Goal: Transaction & Acquisition: Purchase product/service

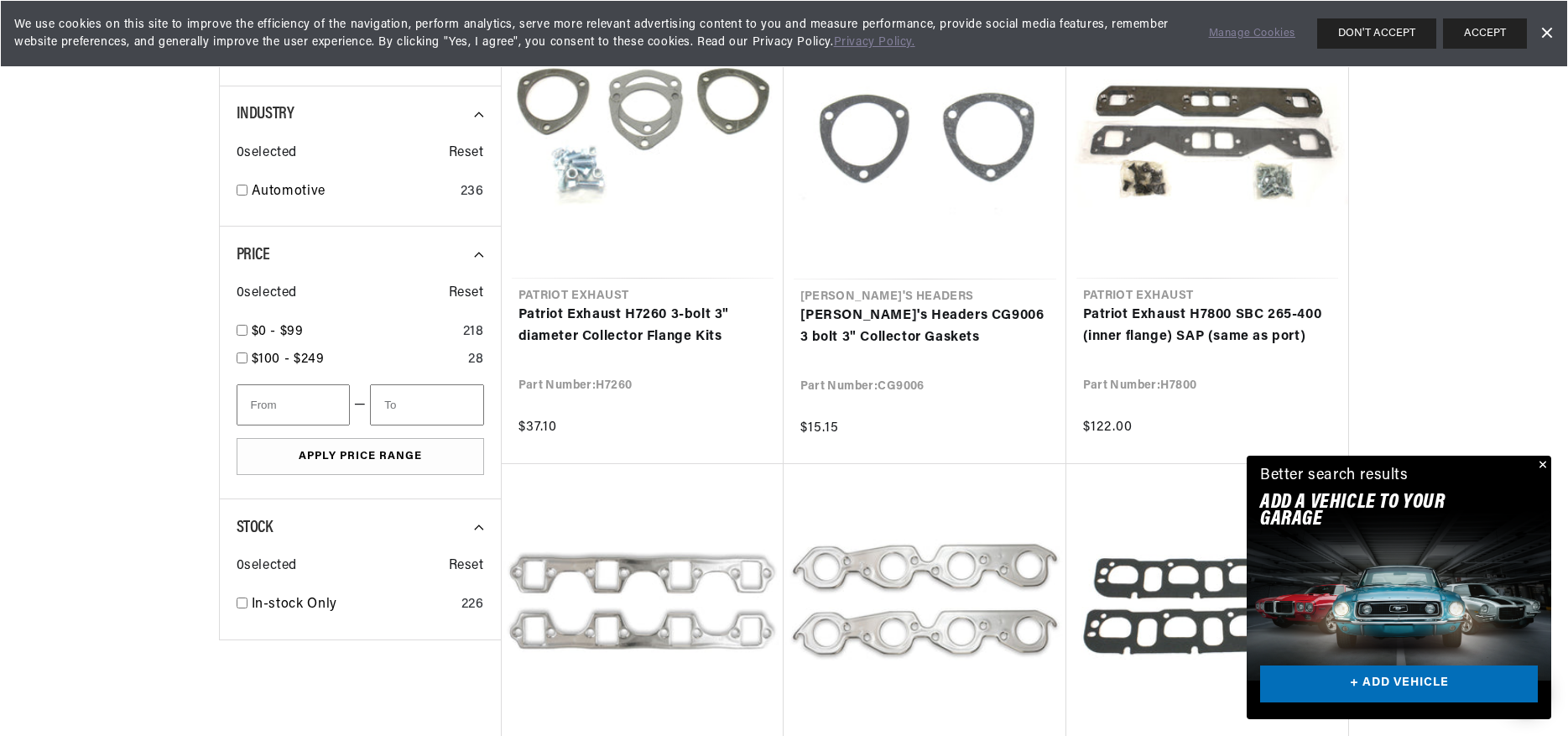
scroll to position [460, 0]
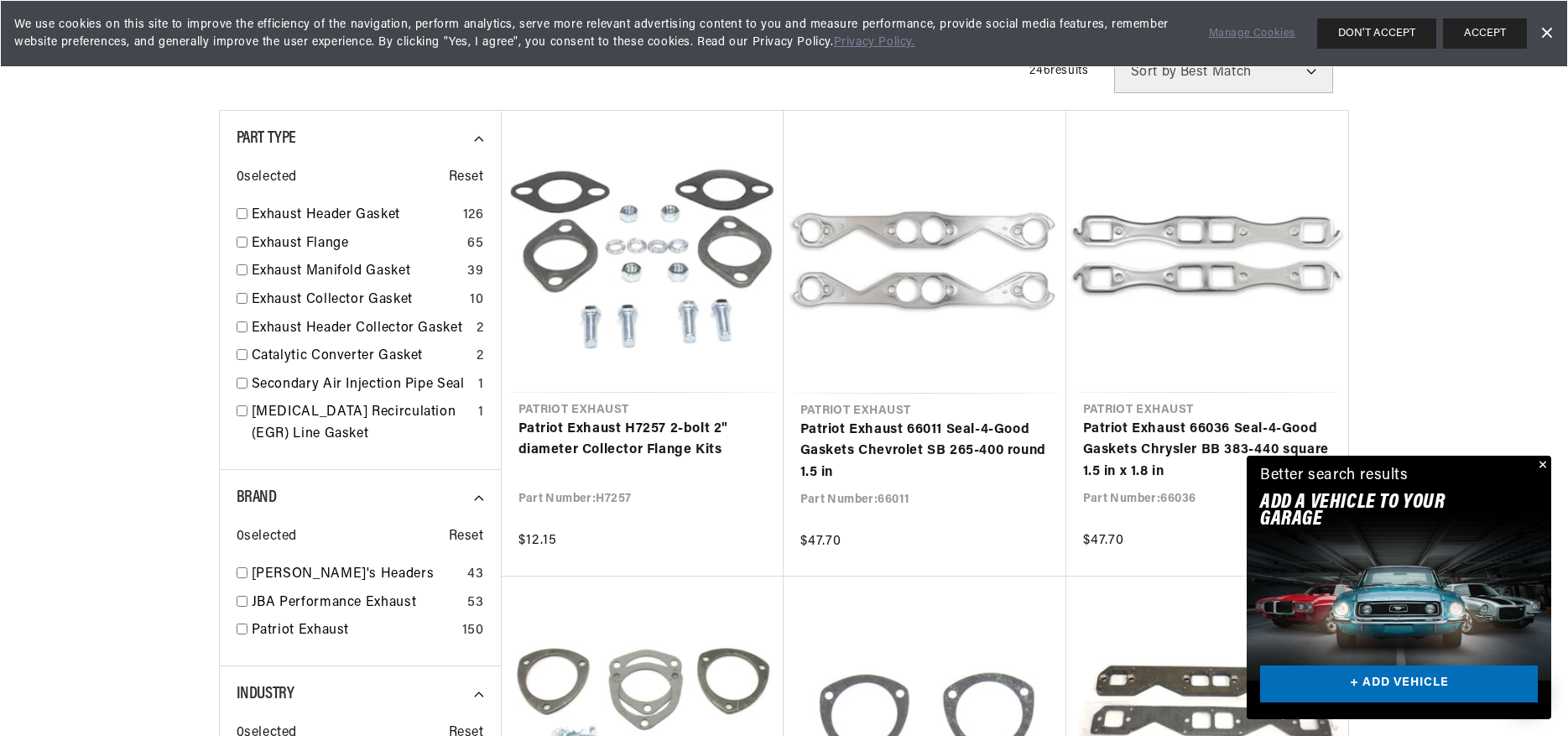
click at [1545, 466] on button "Close" at bounding box center [1540, 465] width 20 height 20
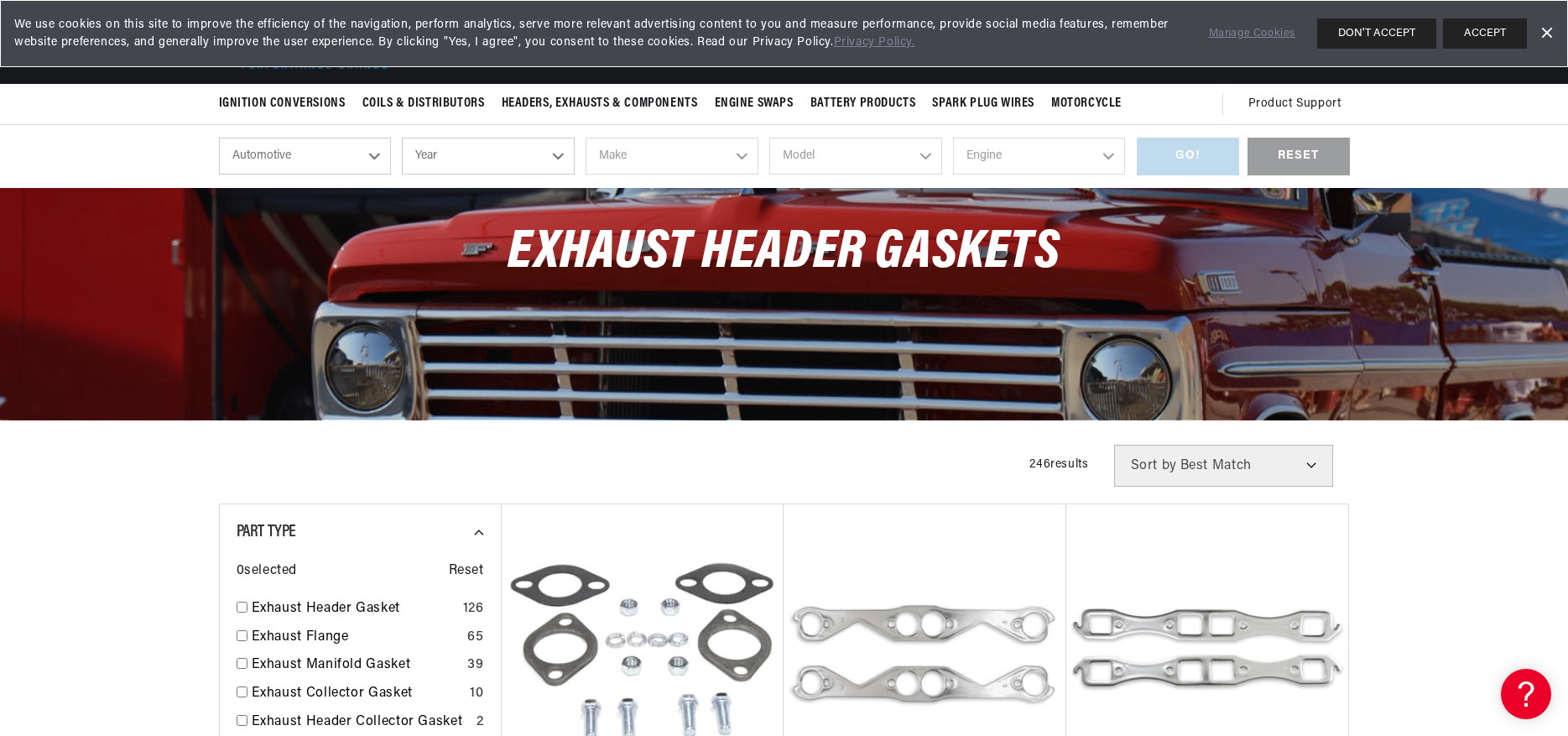
scroll to position [0, 0]
select select "1966"
select select "Ford"
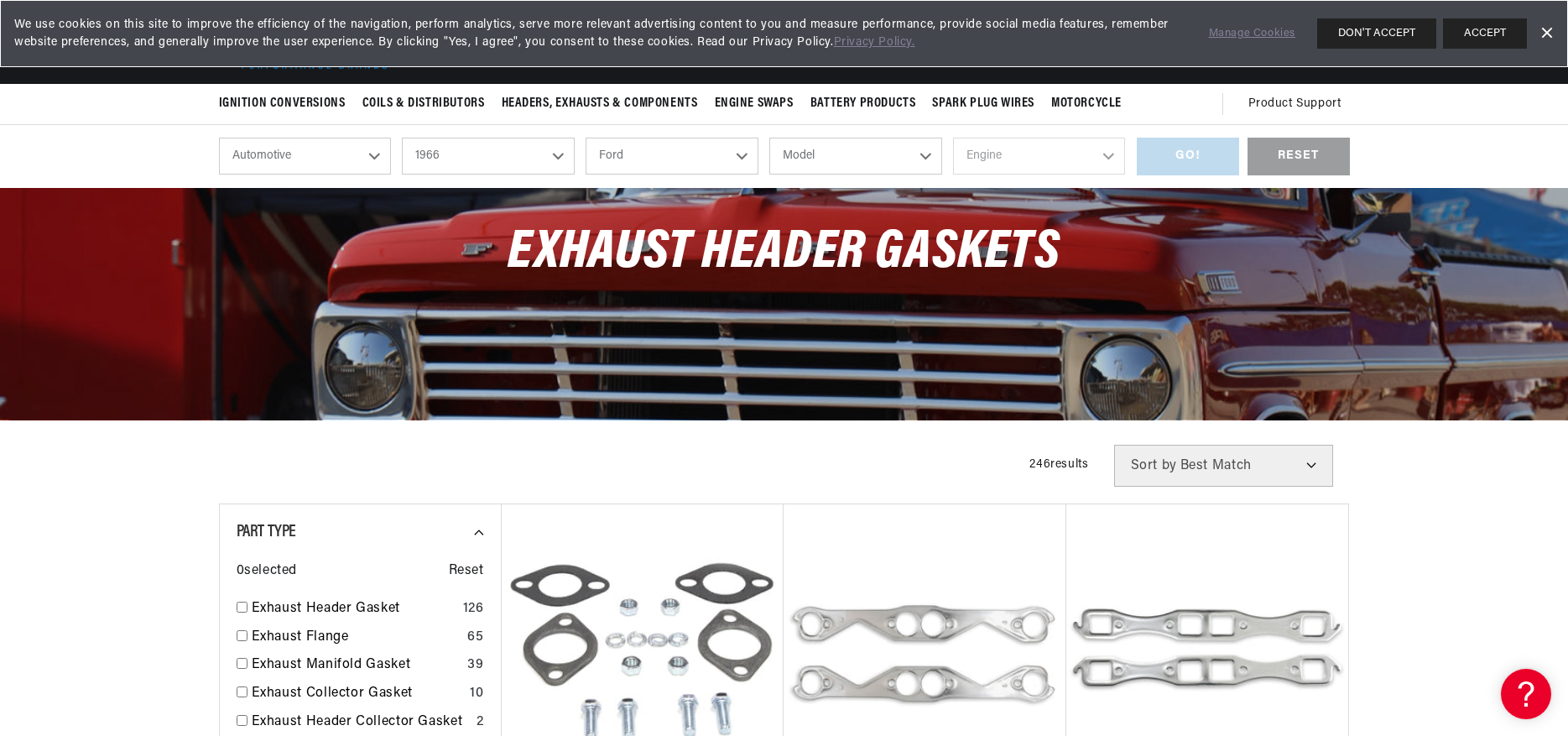
scroll to position [0, 508]
select select "Mustang"
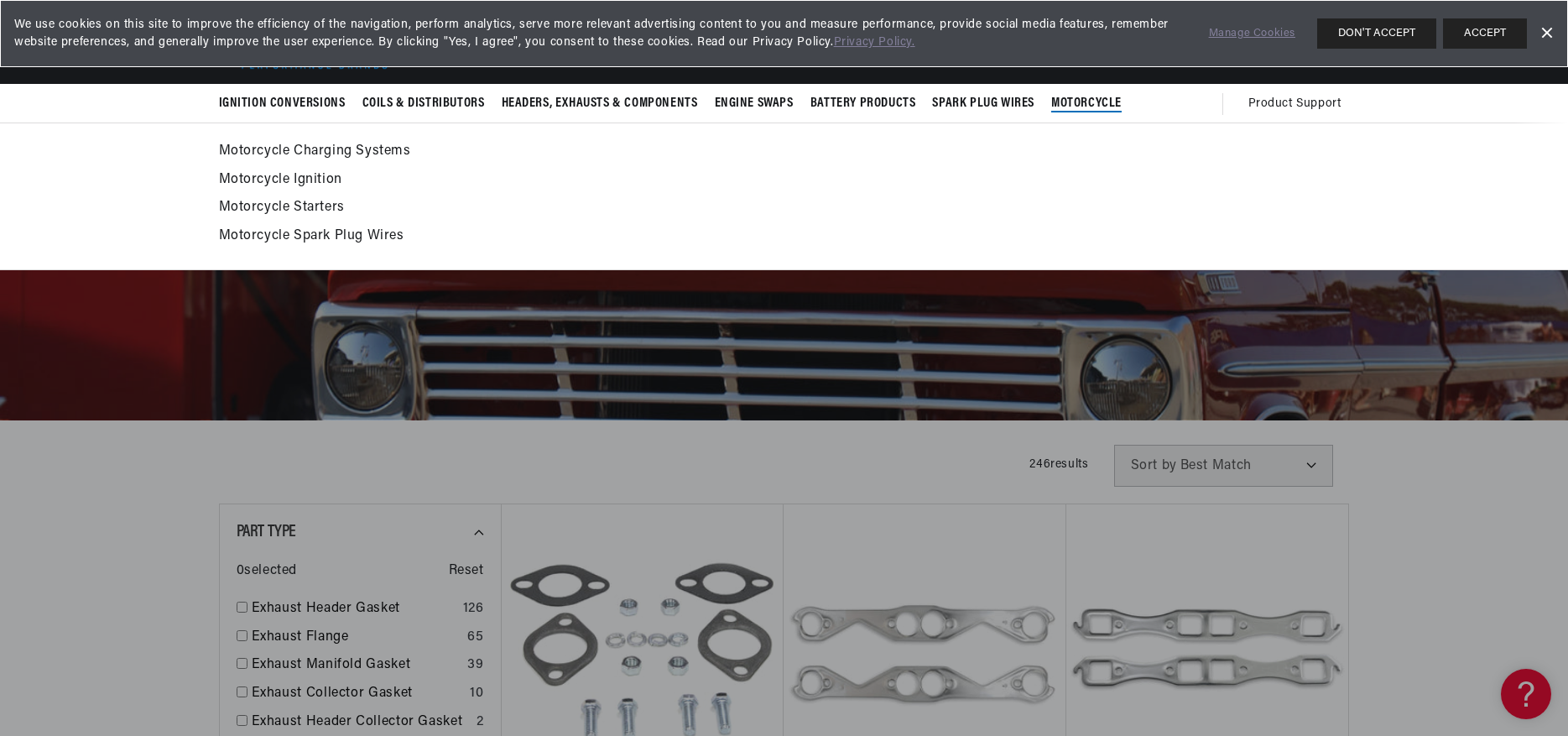
select select "Mustang"
click at [1048, 151] on link "Motorcycle Charging Systems" at bounding box center [784, 152] width 1131 height 23
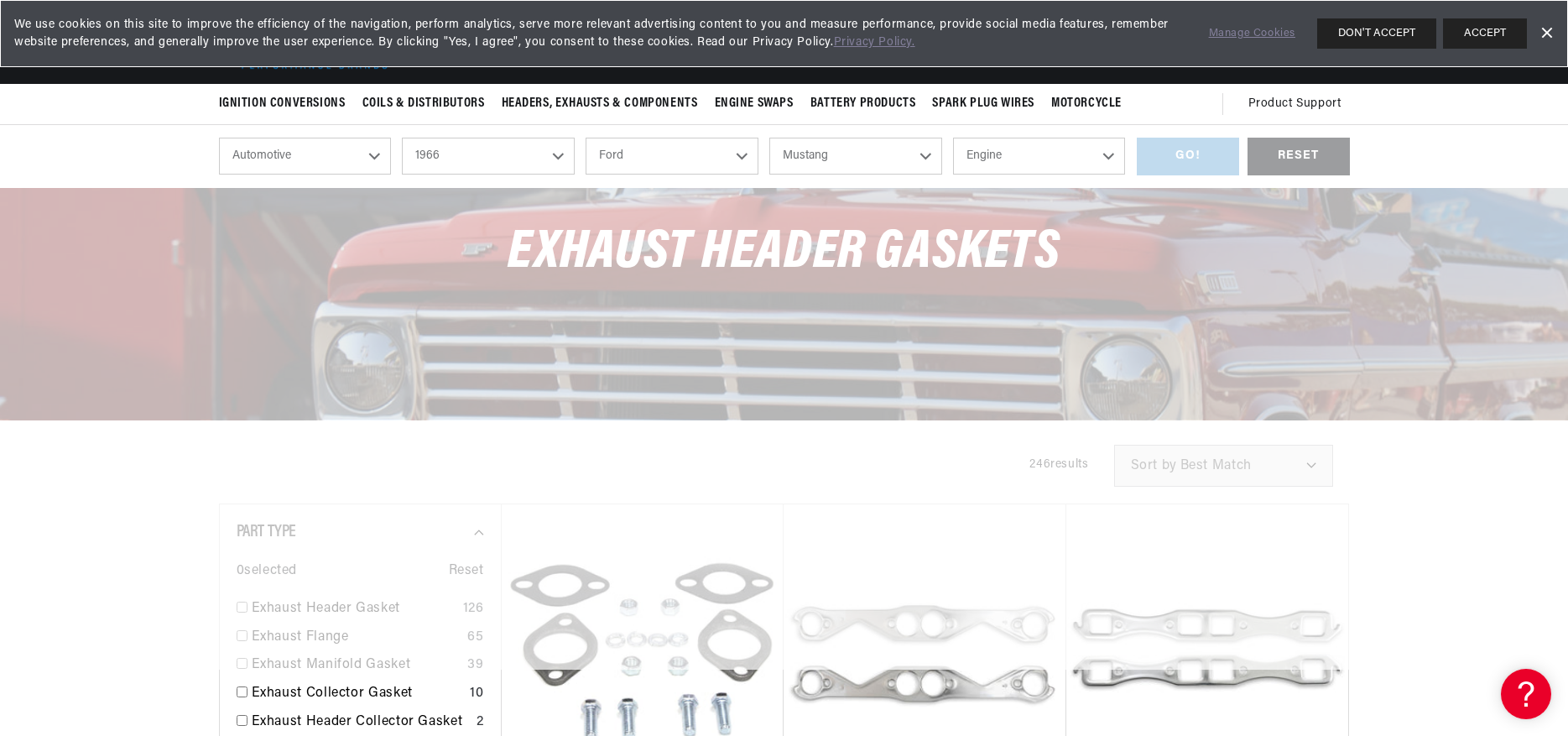
scroll to position [0, 0]
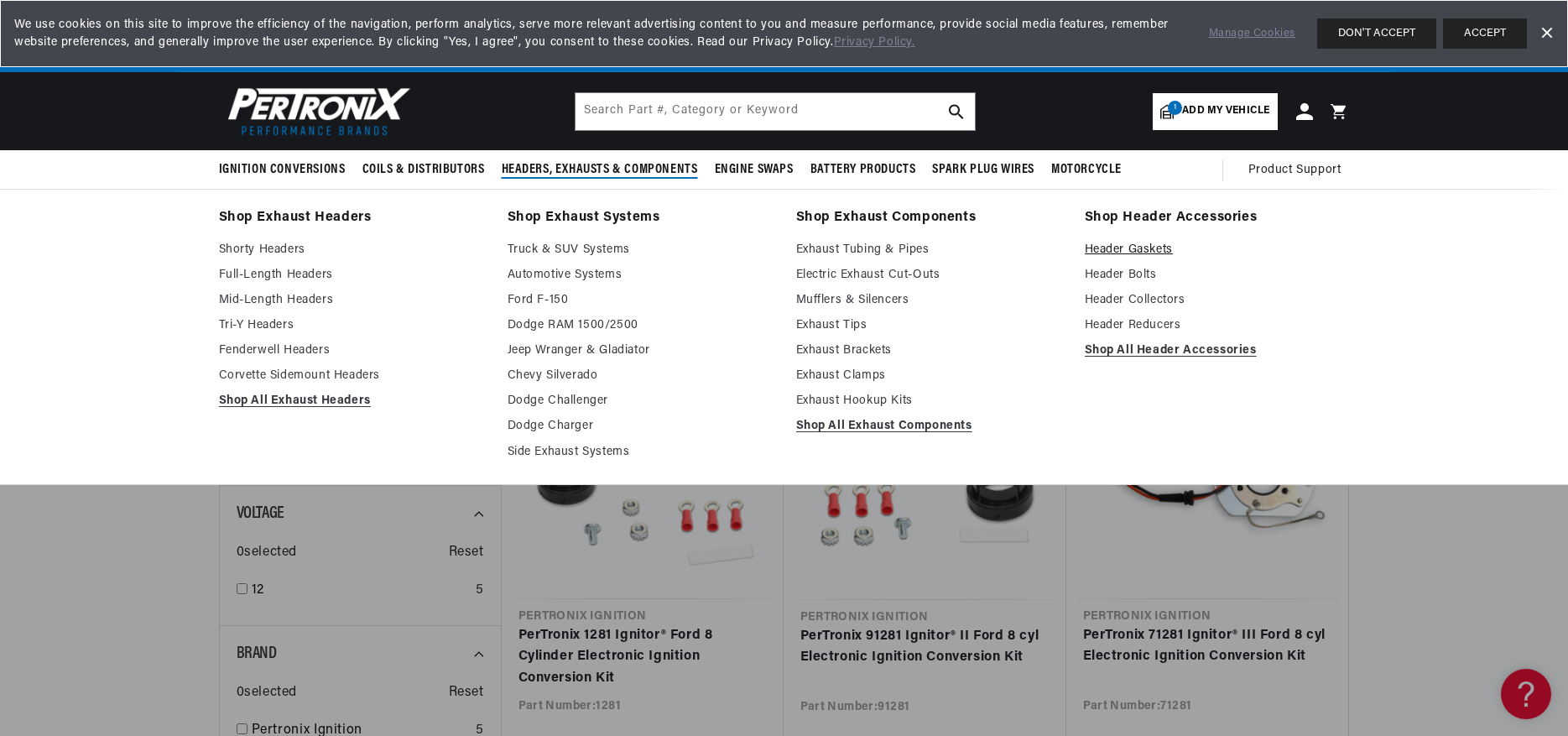
click at [1110, 244] on link "Header Gaskets" at bounding box center [1218, 250] width 265 height 20
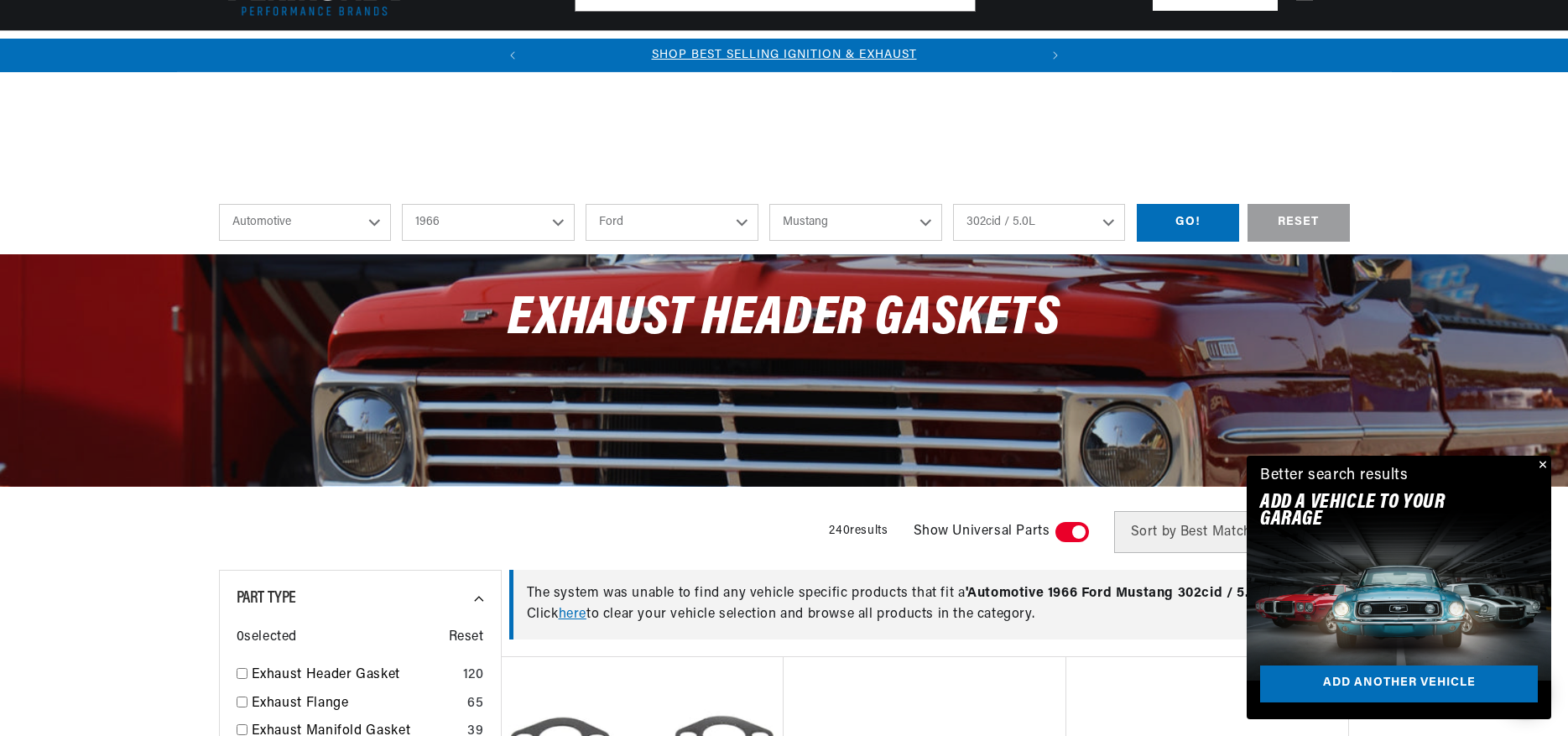
select select "1966"
select select "Ford"
select select "Mustang"
select select "302cid-5.0L"
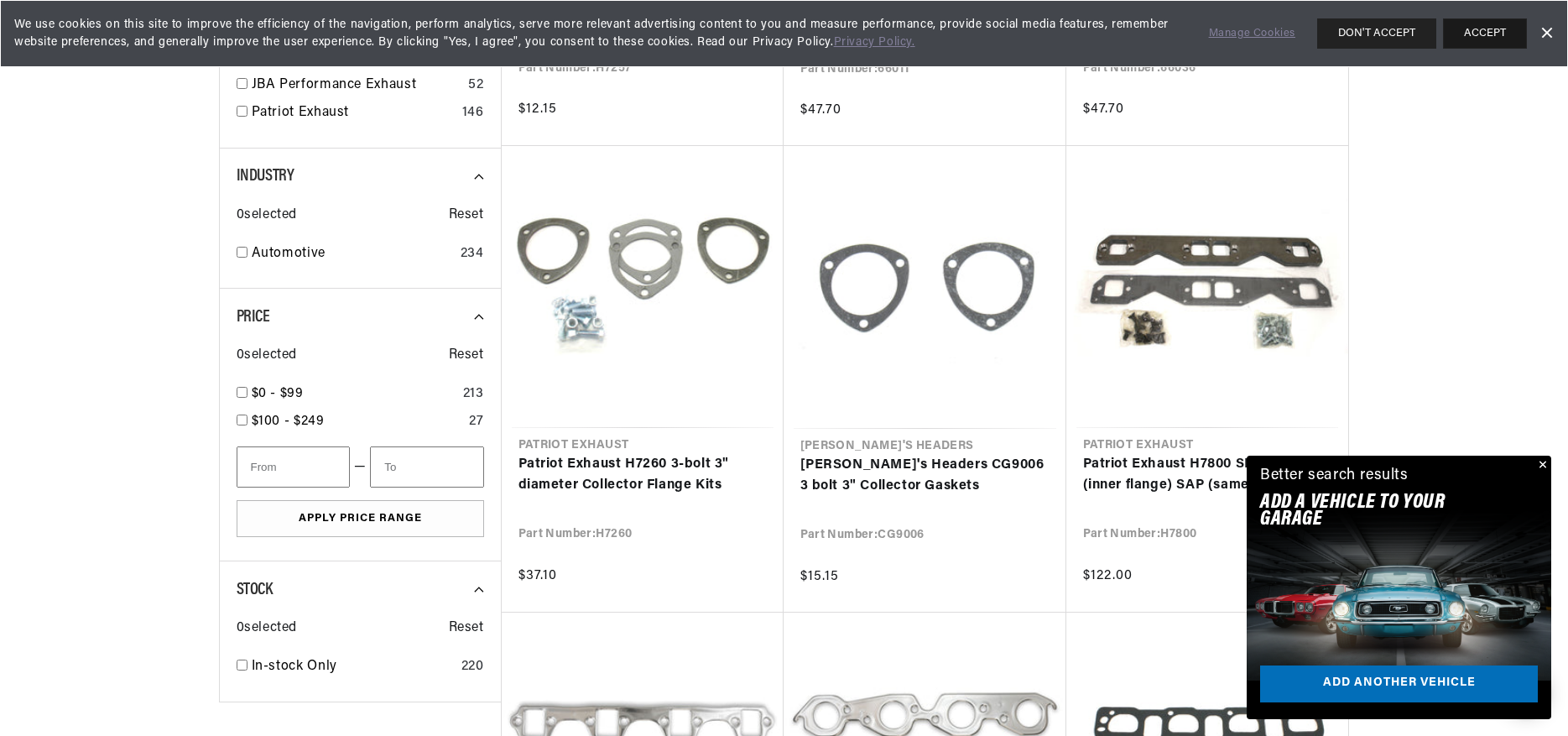
scroll to position [0, 508]
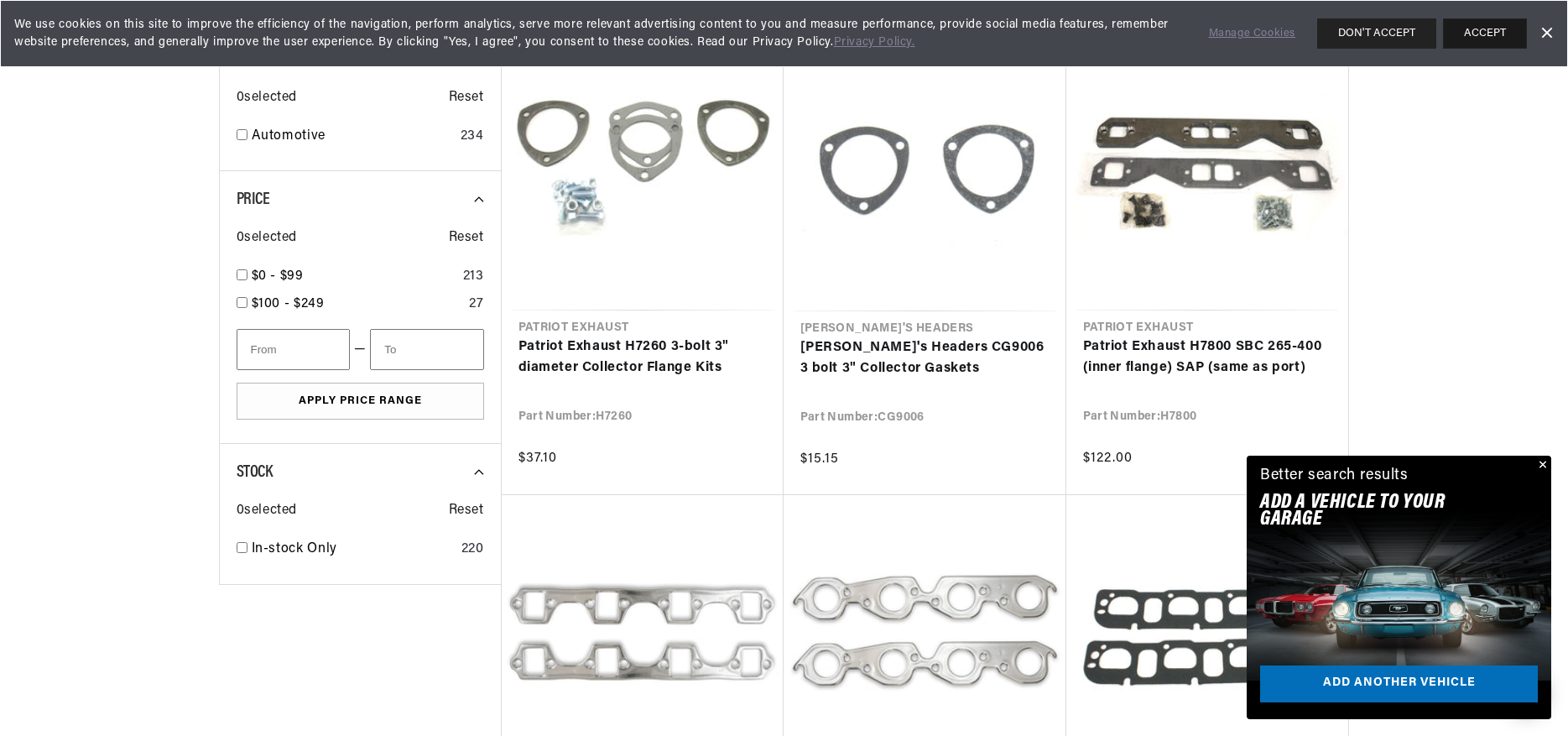
click at [1493, 34] on button "ACCEPT" at bounding box center [1484, 33] width 84 height 30
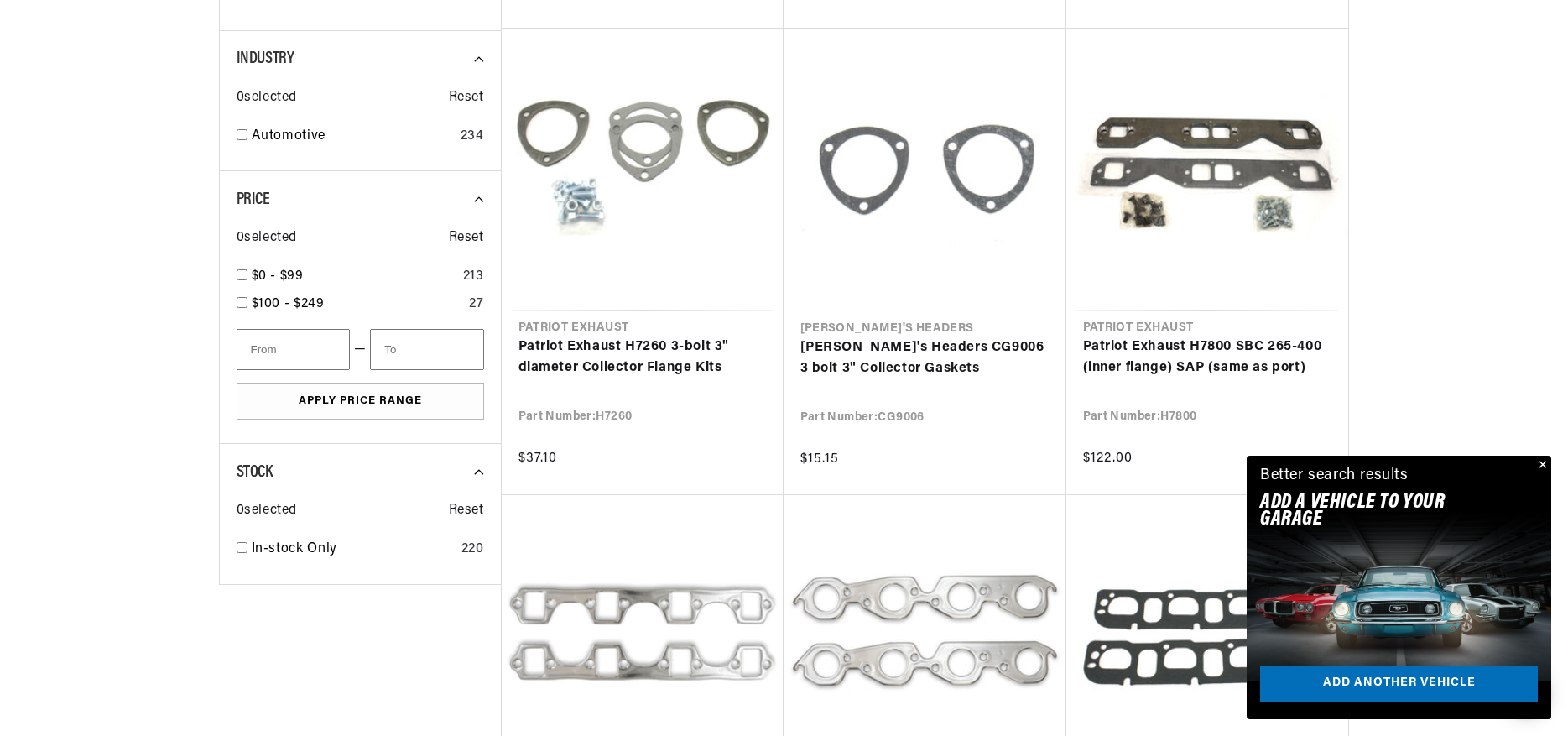
click at [1542, 461] on button "Close" at bounding box center [1540, 465] width 20 height 20
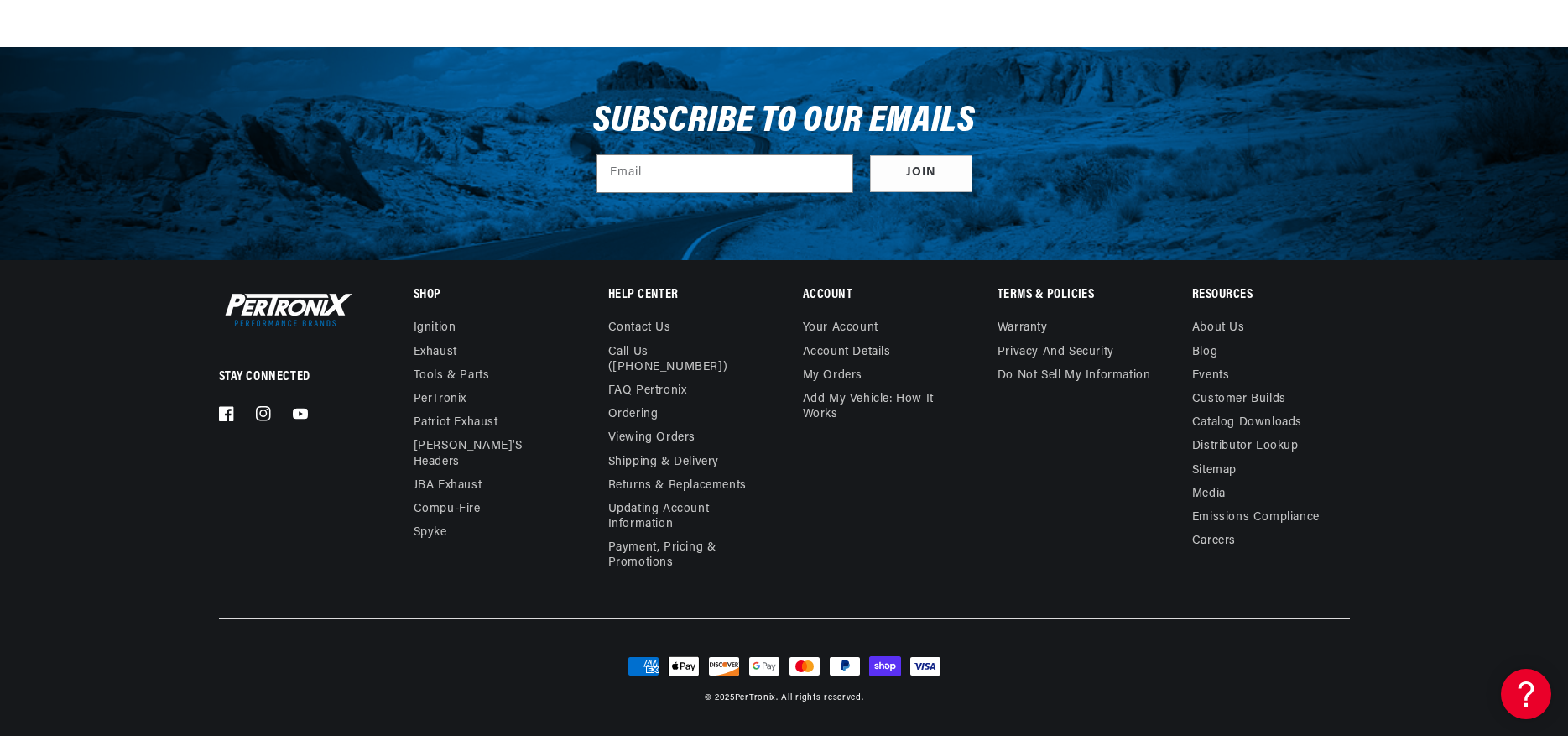
scroll to position [5057, 0]
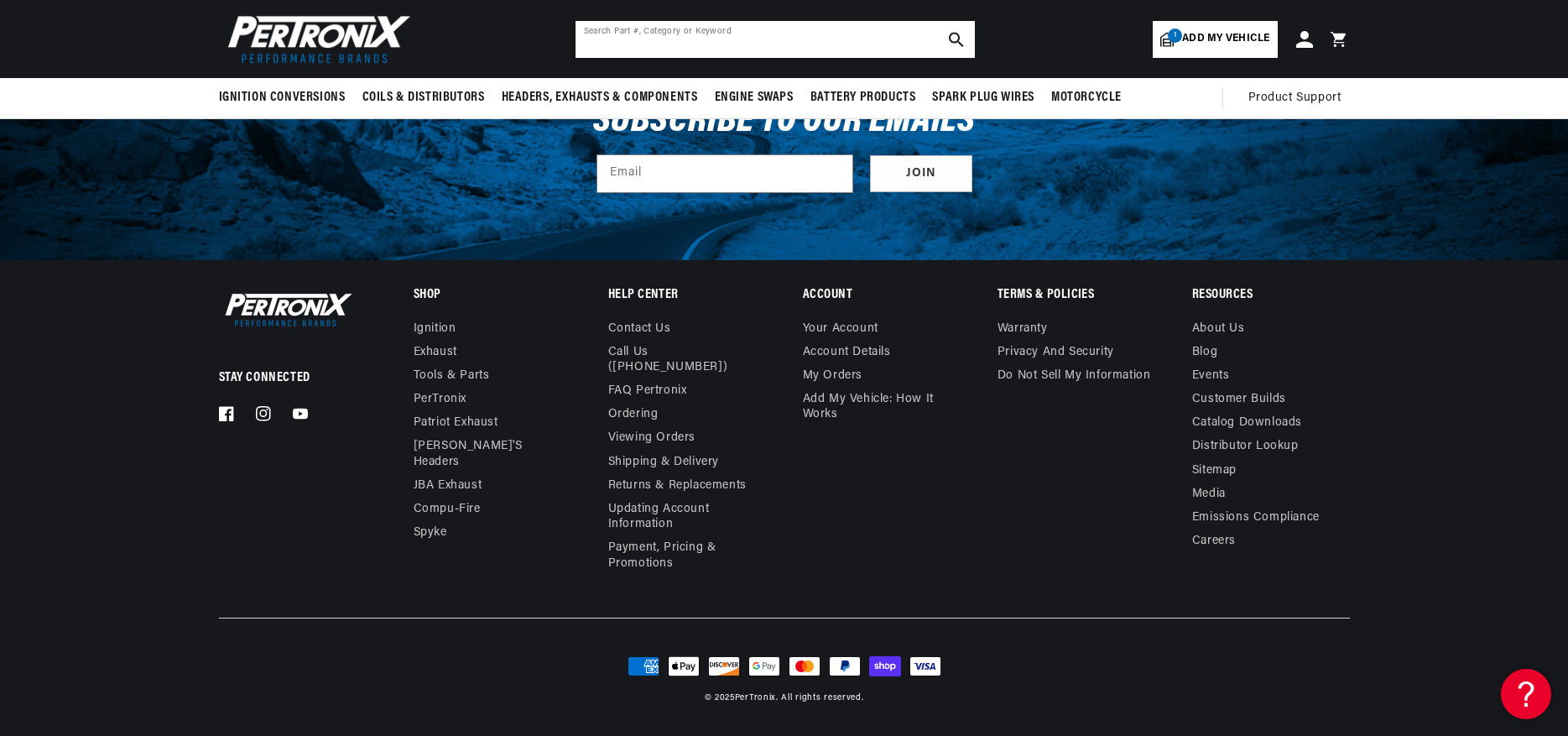
click at [627, 42] on input "text" at bounding box center [775, 39] width 400 height 37
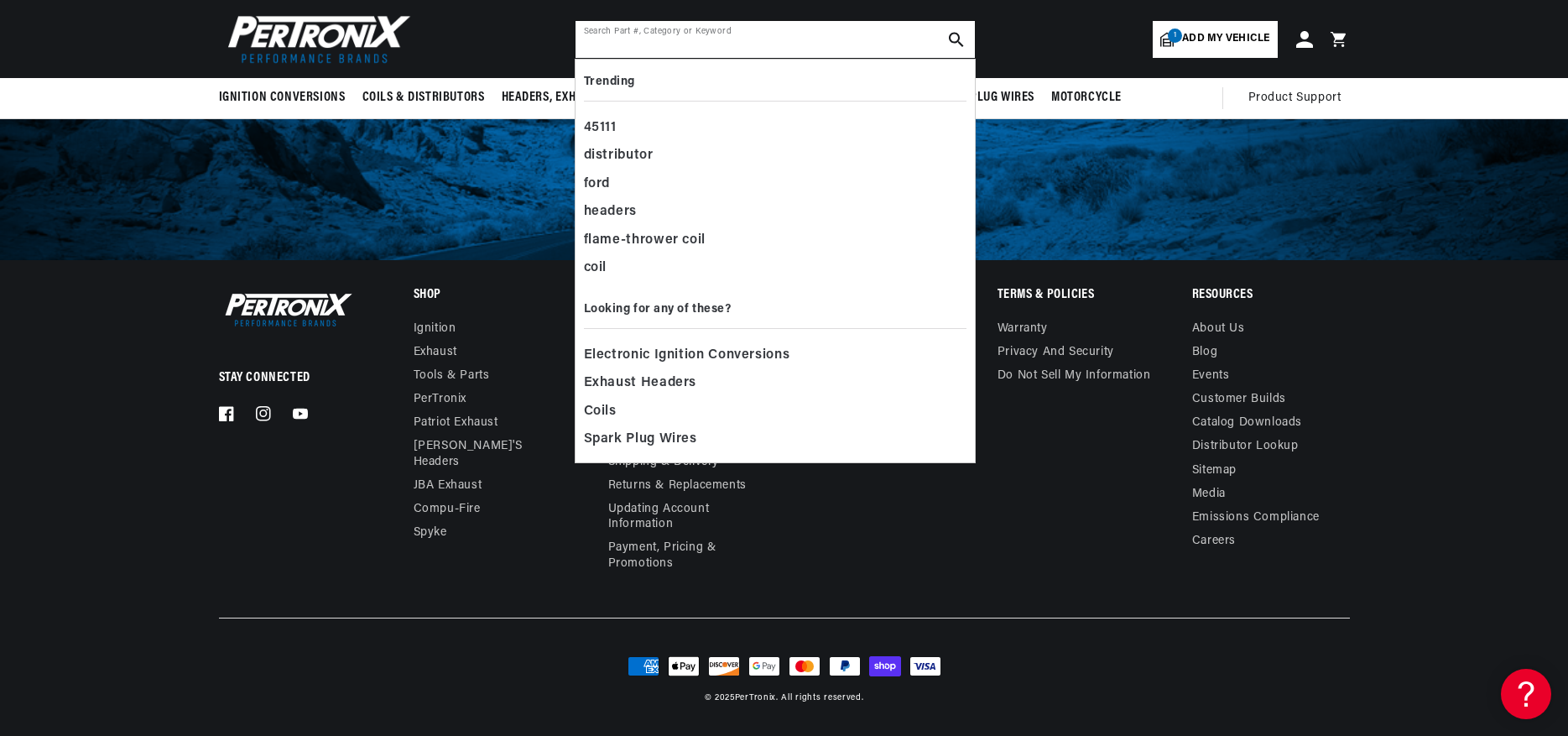
scroll to position [5968, 0]
paste input "063-2530"
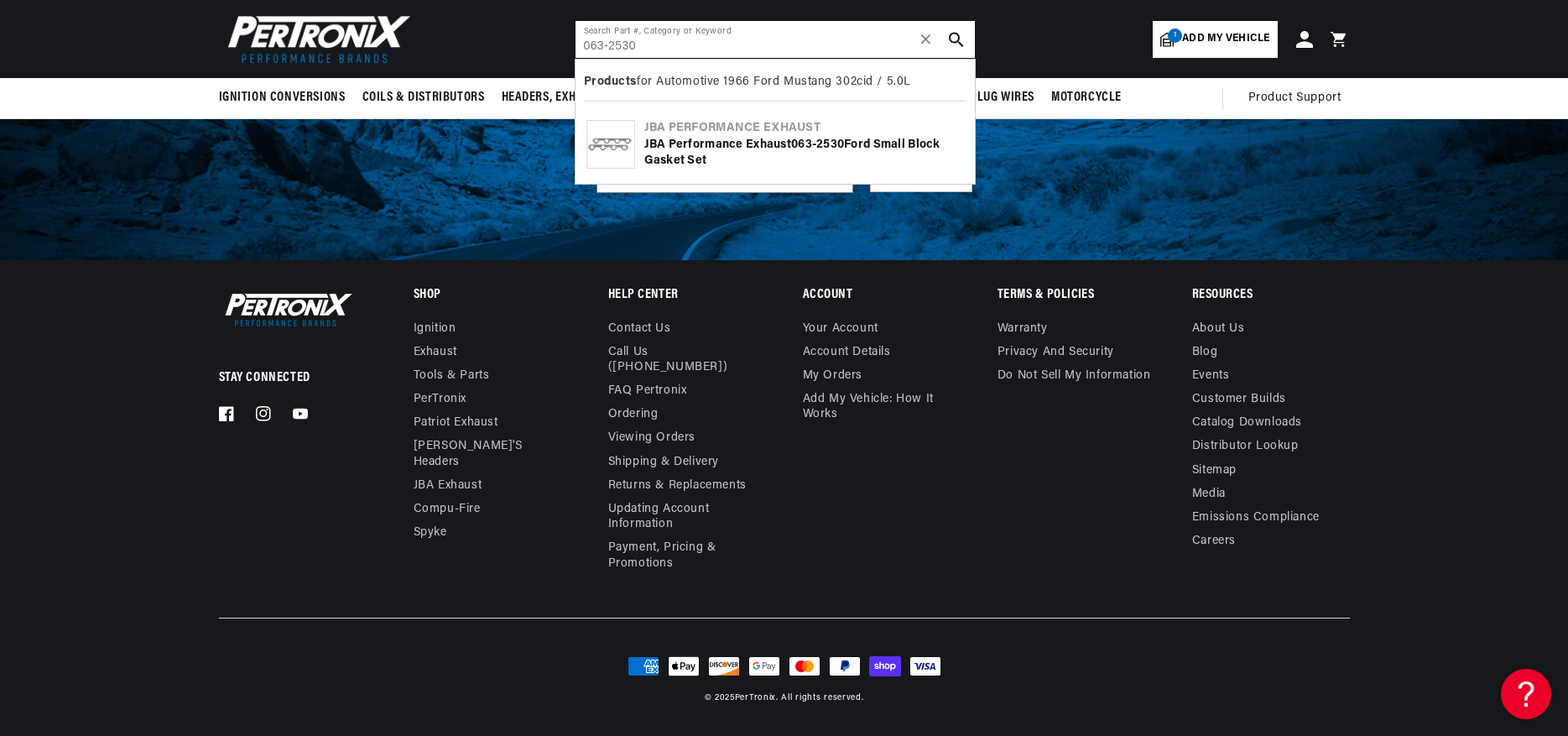
type input "063-2530"
click at [956, 36] on icon "search button" at bounding box center [957, 40] width 15 height 15
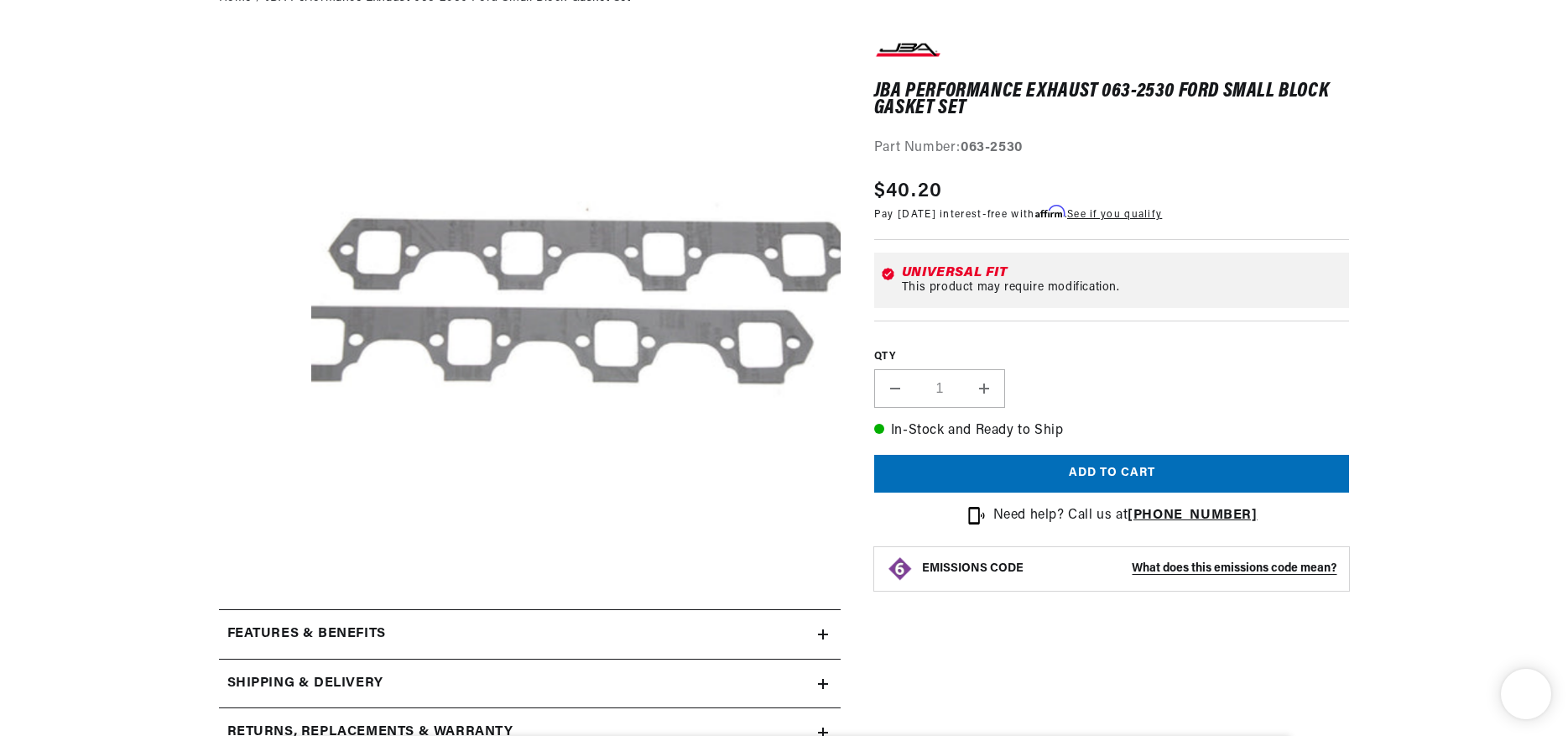
scroll to position [512, 0]
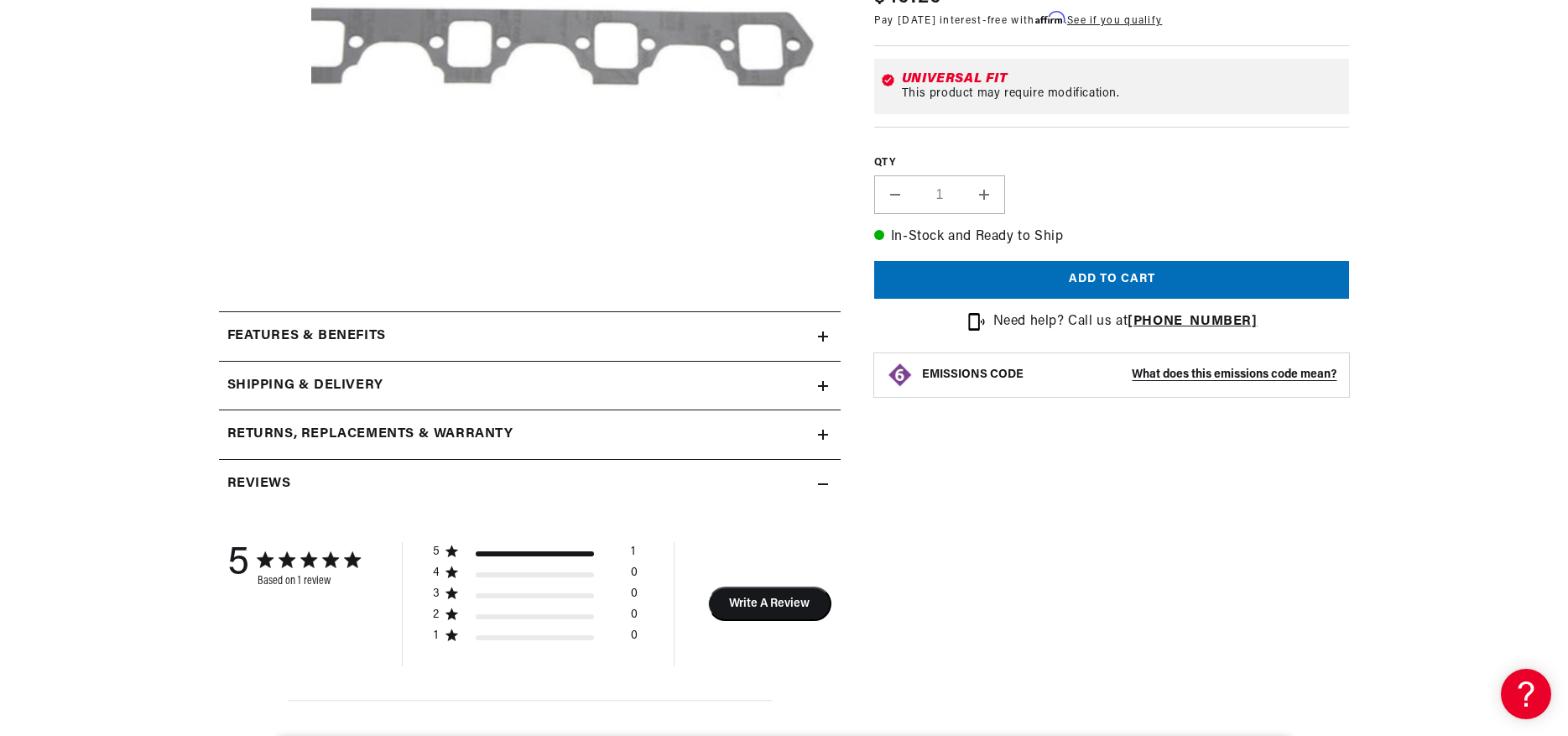
click at [818, 342] on icon at bounding box center [823, 337] width 10 height 10
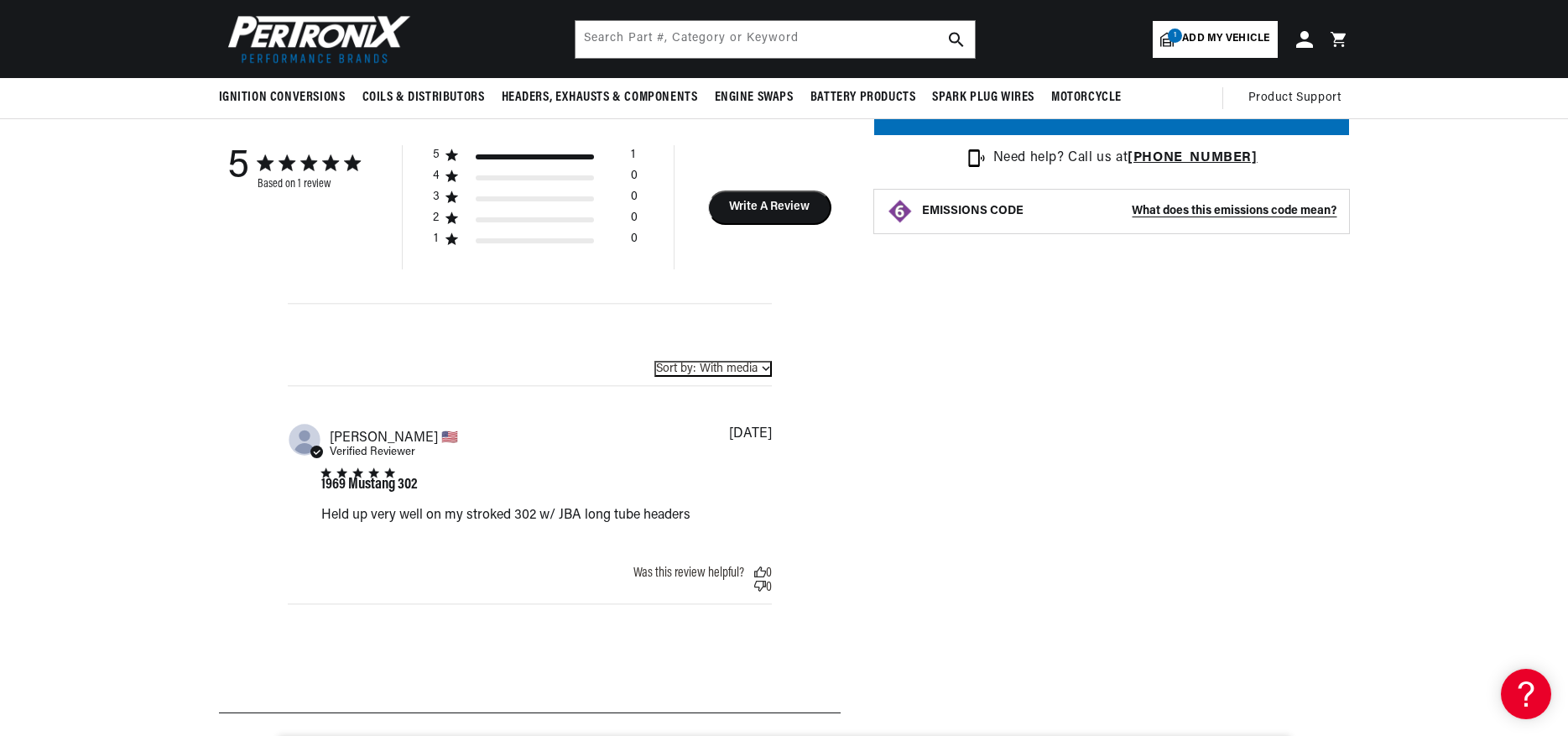
scroll to position [0, 0]
drag, startPoint x: 372, startPoint y: 547, endPoint x: 690, endPoint y: 545, distance: 318.0
click at [715, 533] on div "1969 Mustang 302 Held up very well on my stroked 302 w/ JBA long tube headers r…" at bounding box center [546, 500] width 450 height 65
click at [0, 0] on div "Held up very well on my stroked 302 w/ JBA long tube headers" at bounding box center [0, 0] width 0 height 0
